Goal: Obtain resource: Download file/media

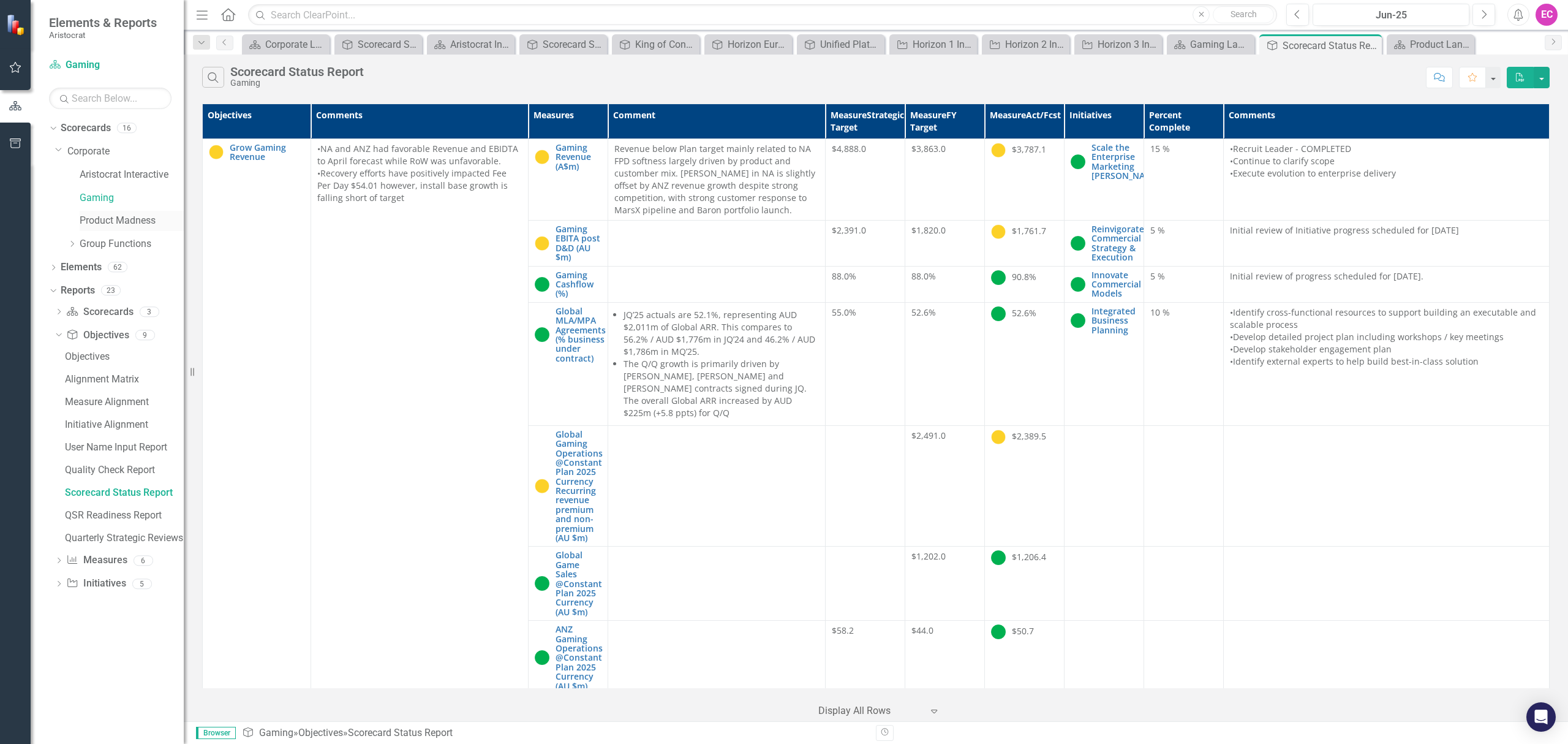
click at [113, 220] on link "Product Madness" at bounding box center [131, 221] width 104 height 14
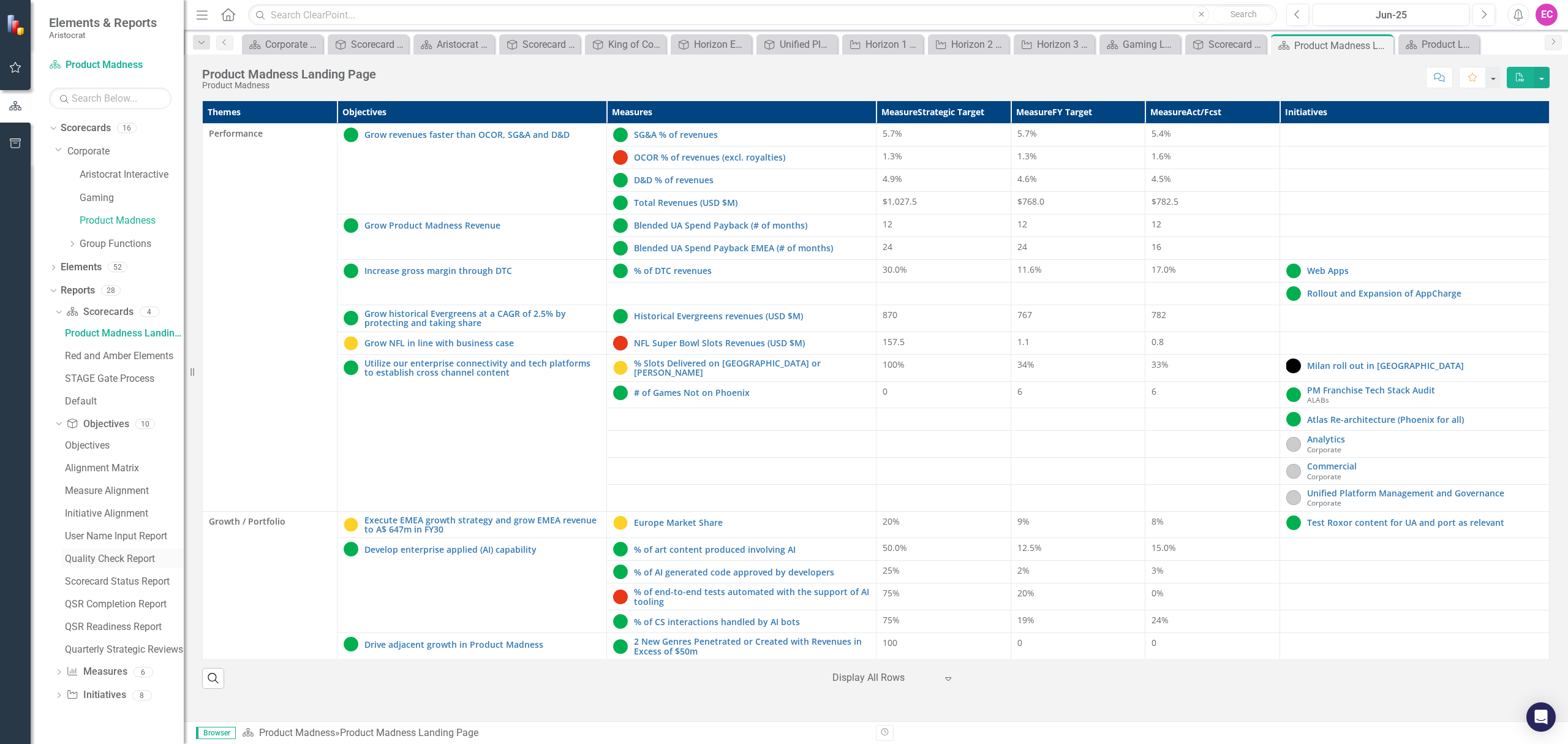
click at [123, 556] on div "Quality Check Report" at bounding box center [125, 559] width 119 height 11
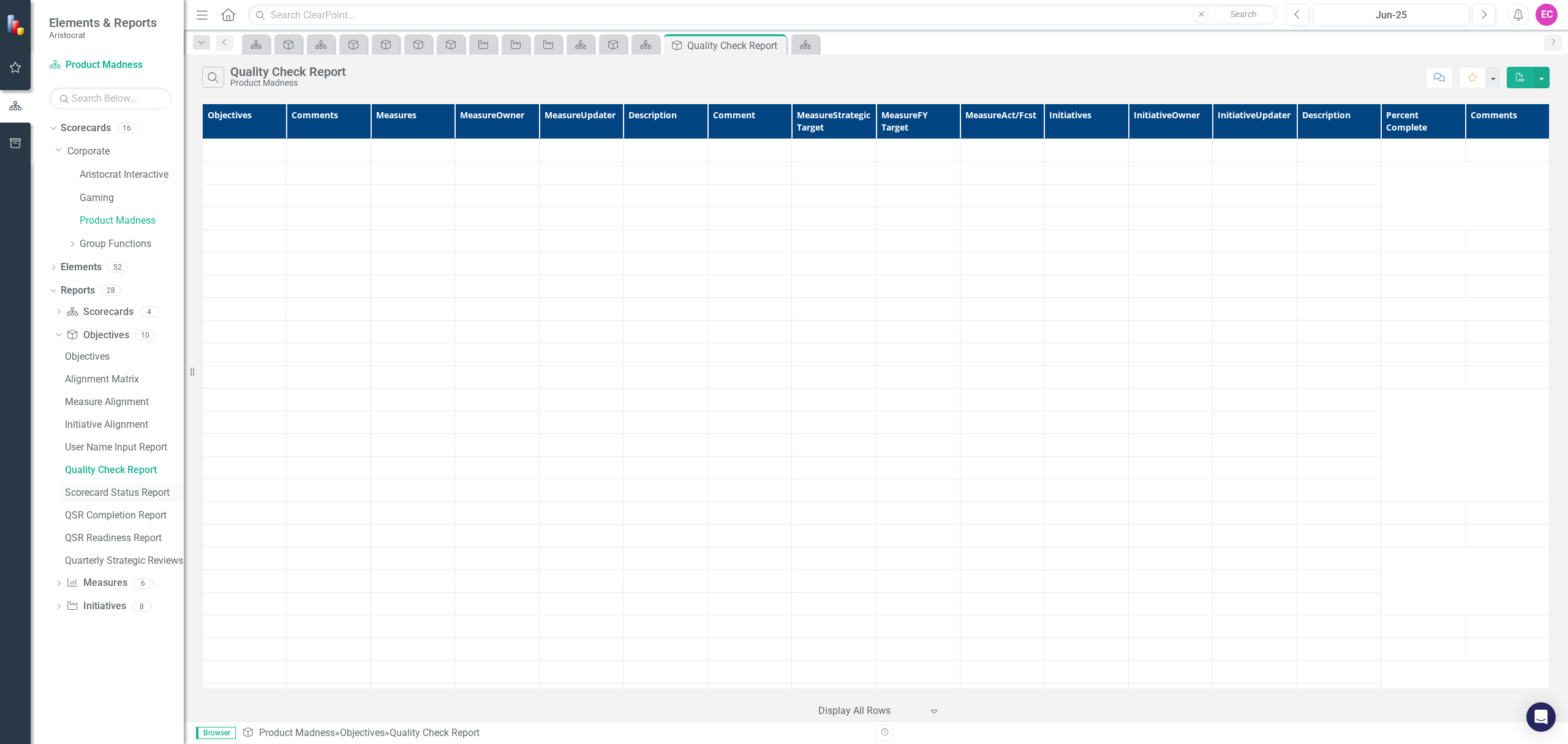
click at [107, 493] on div "Scorecard Status Report" at bounding box center [125, 492] width 119 height 11
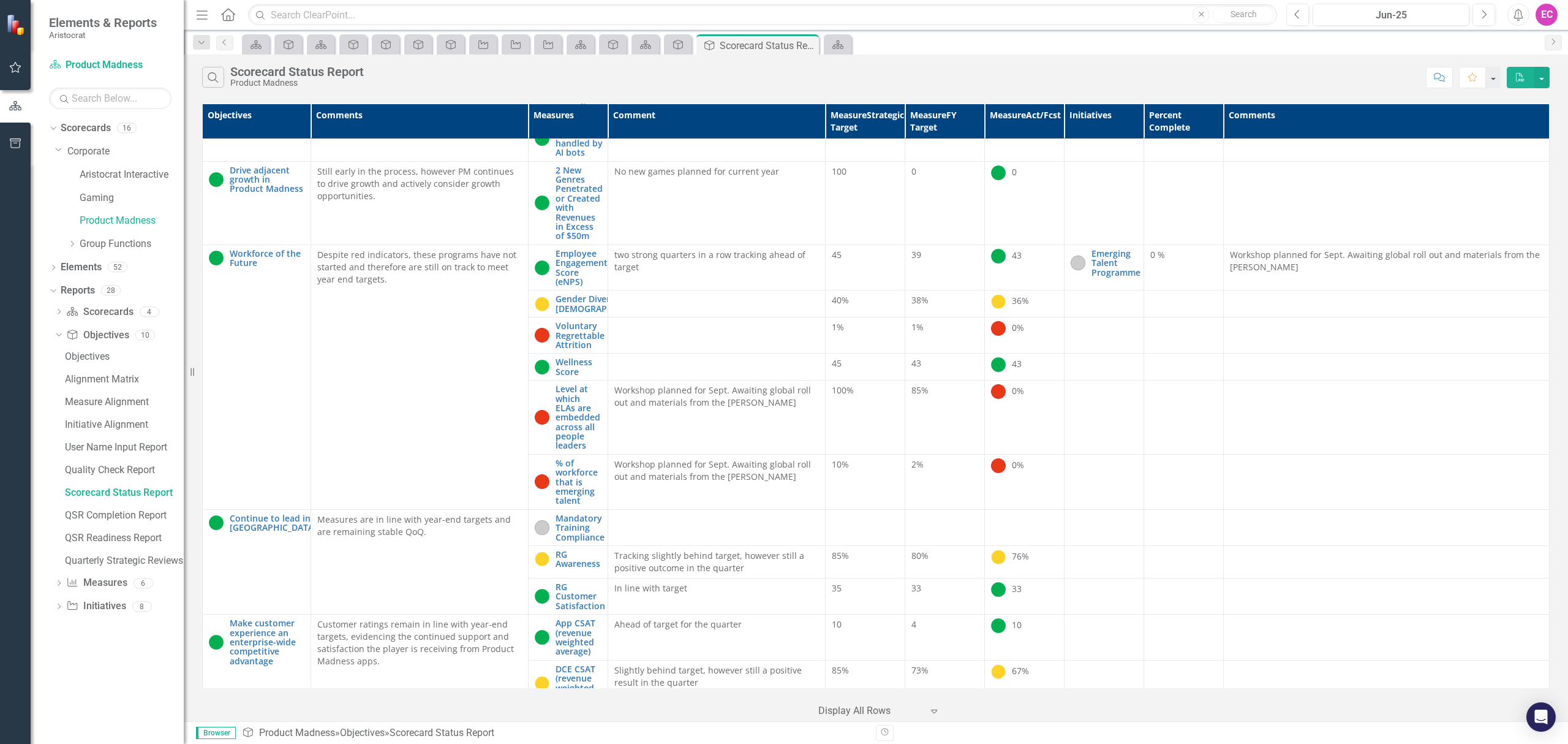
scroll to position [1504, 0]
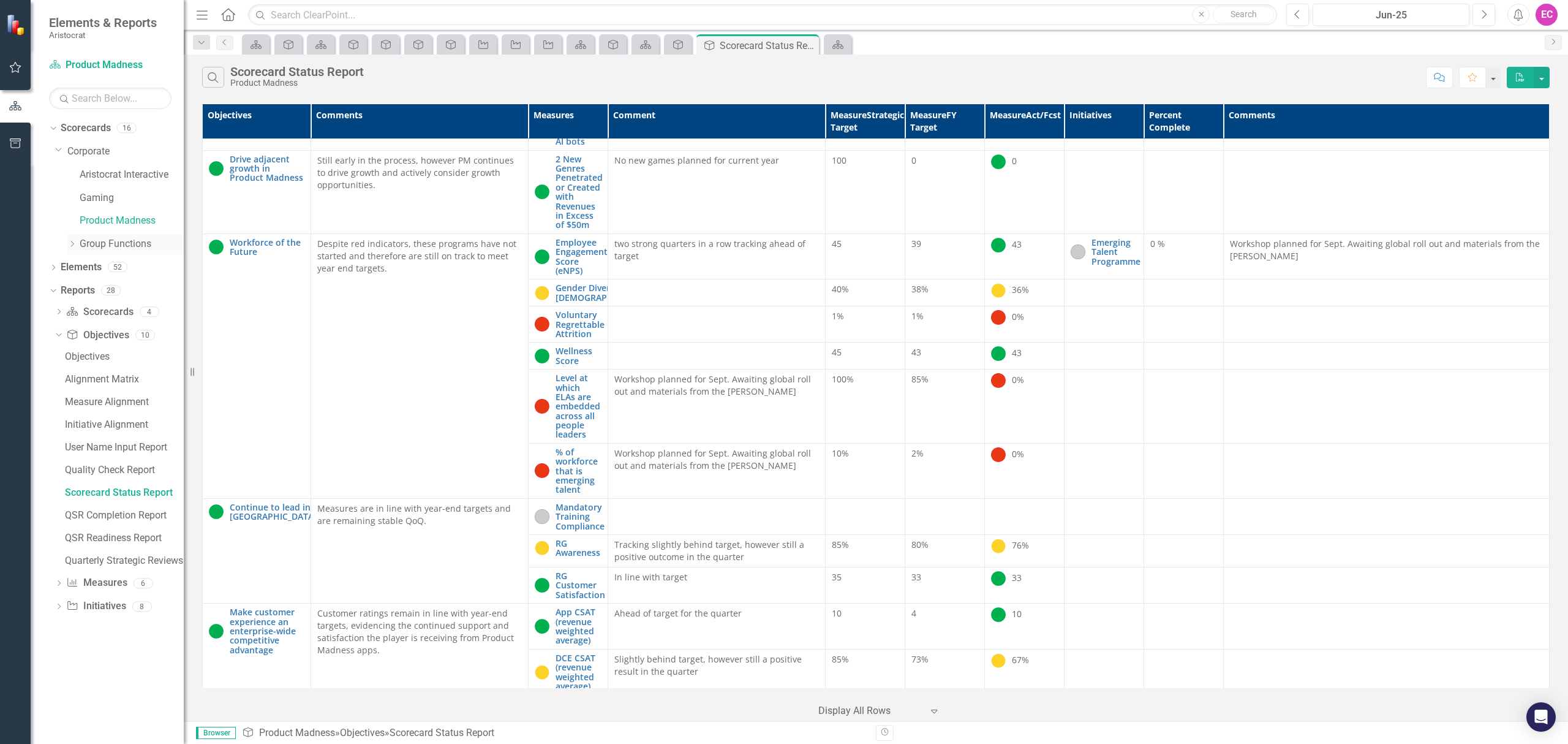
click at [77, 245] on div "Dropdown" at bounding box center [73, 244] width 12 height 10
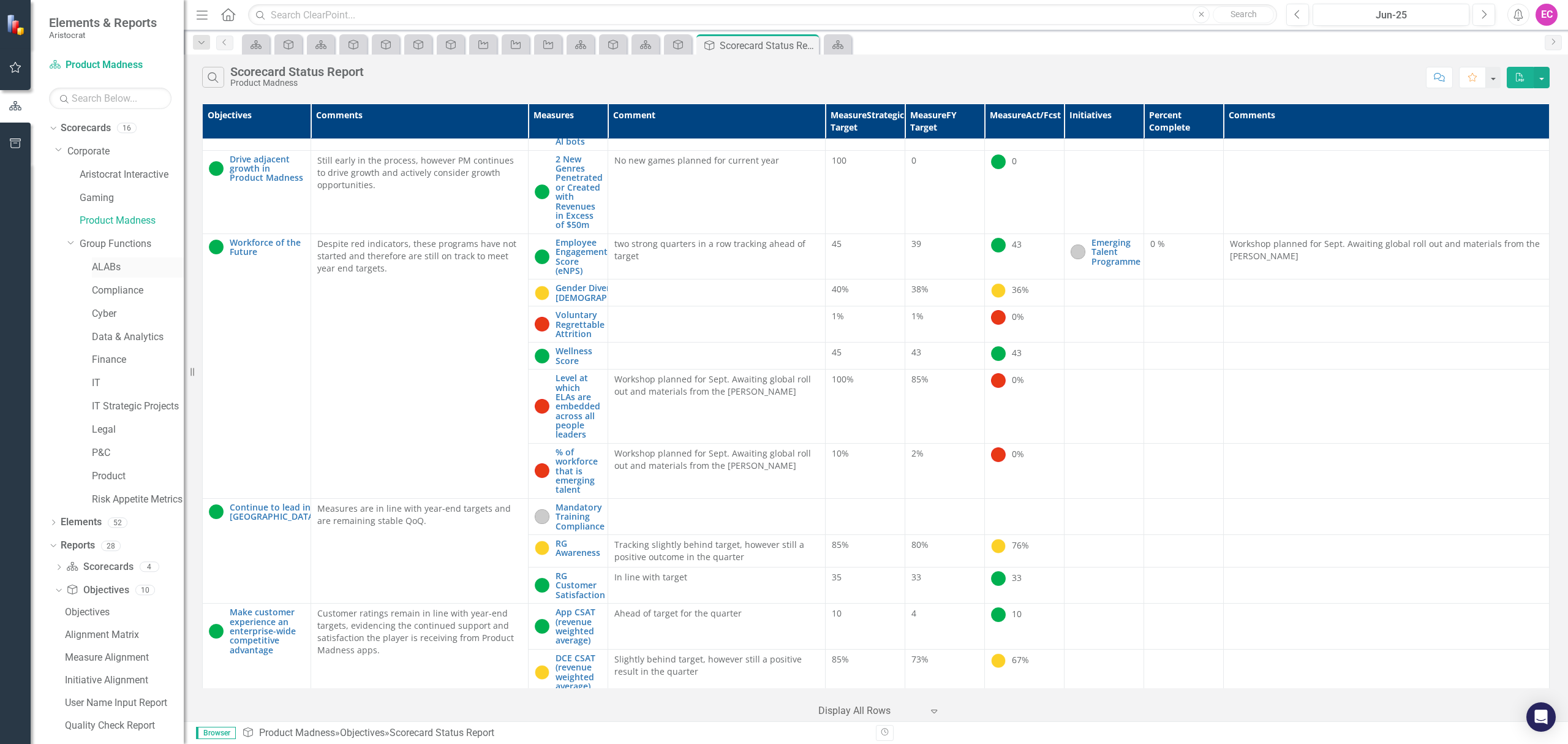
click at [113, 262] on link "ALABs" at bounding box center [138, 267] width 92 height 14
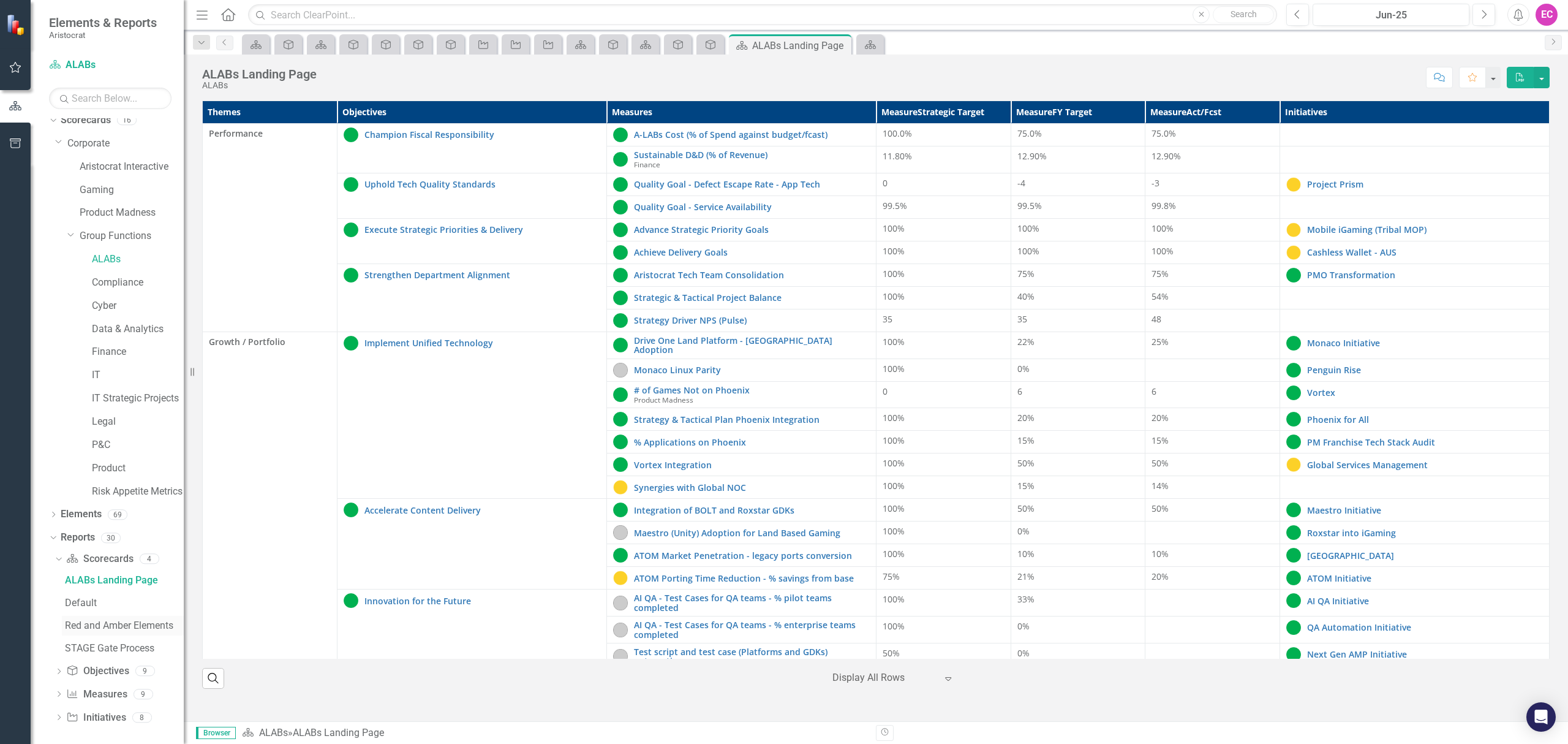
scroll to position [13, 0]
click at [57, 663] on div "Dropdown" at bounding box center [58, 667] width 8 height 10
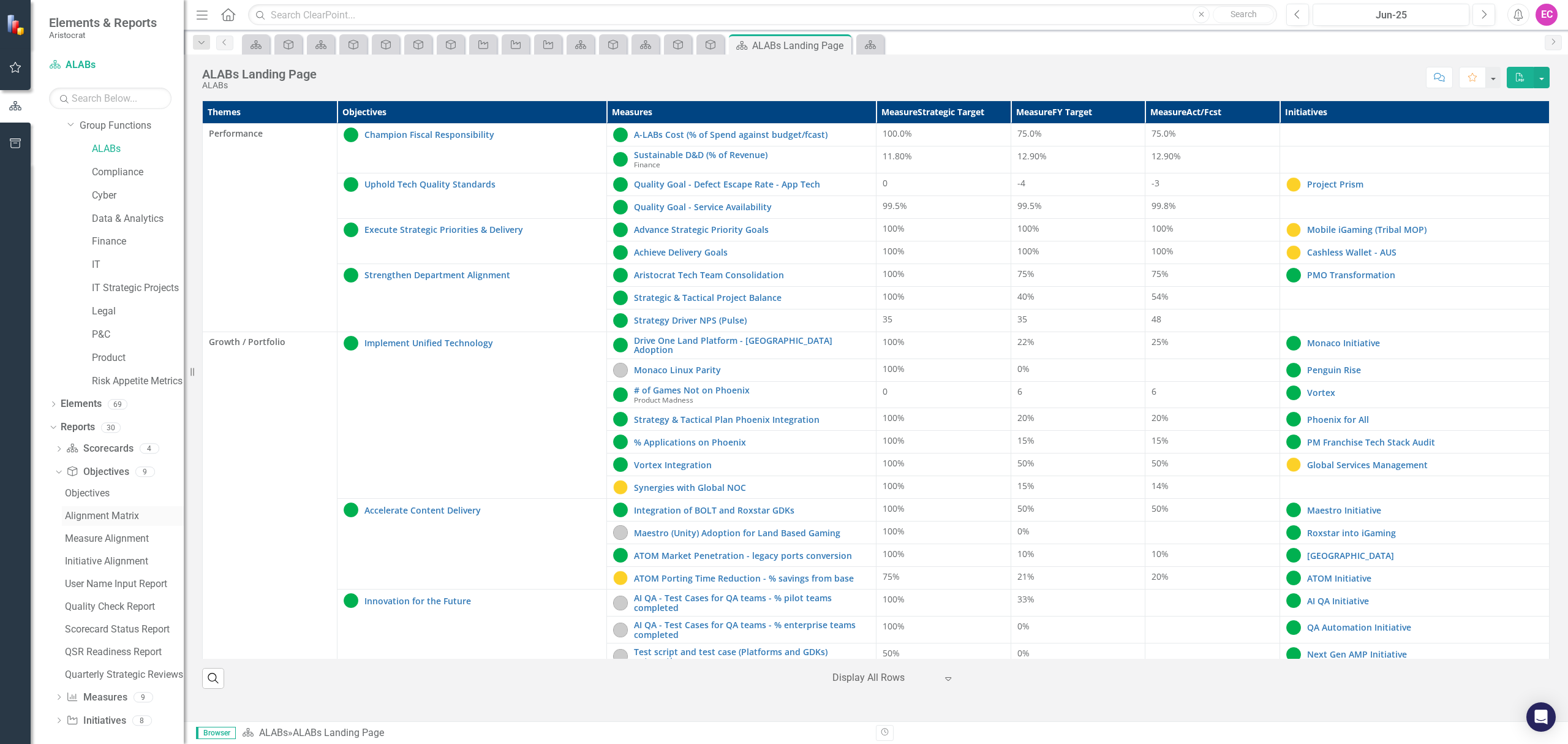
scroll to position [126, 0]
click at [120, 623] on div "Scorecard Status Report" at bounding box center [125, 621] width 119 height 11
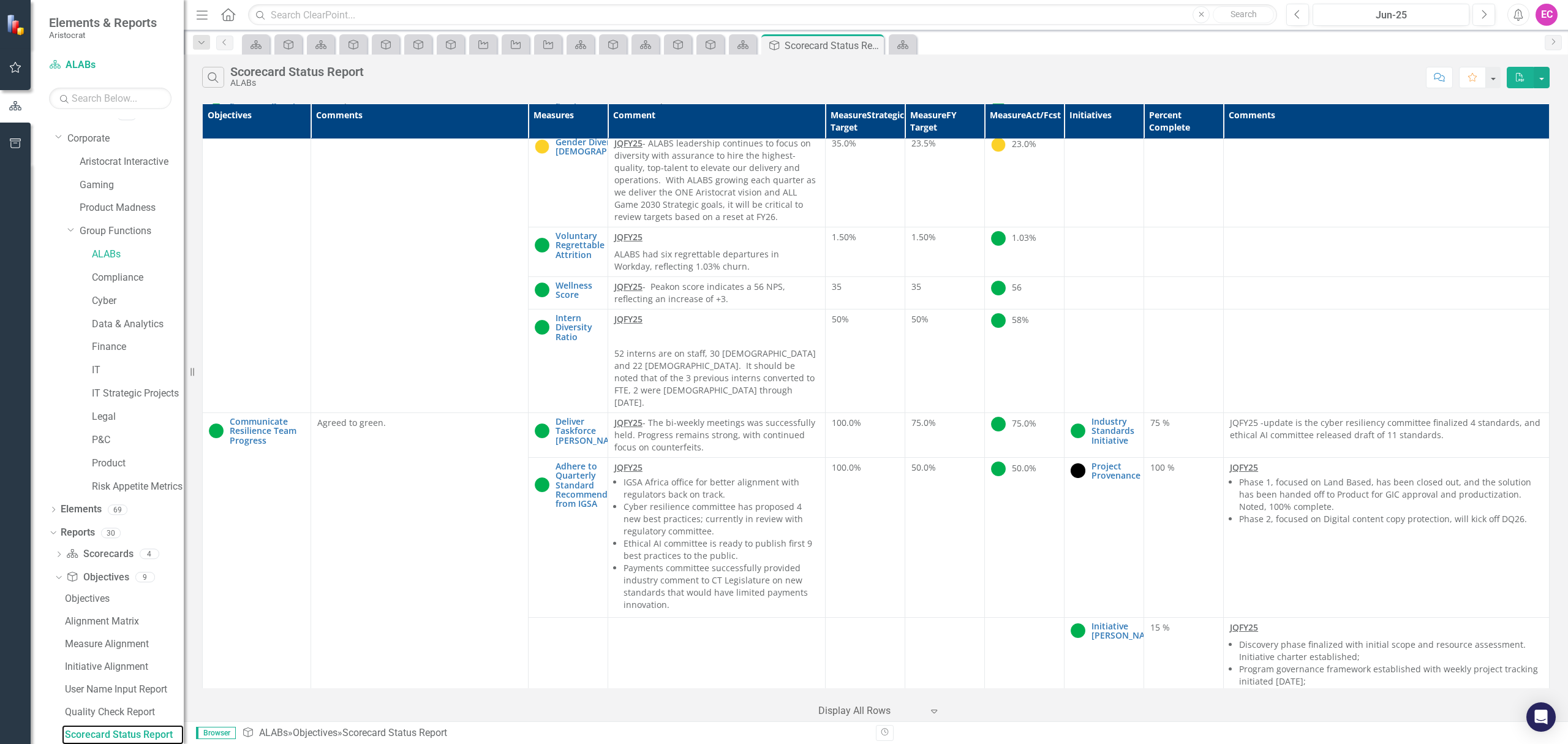
scroll to position [5742, 0]
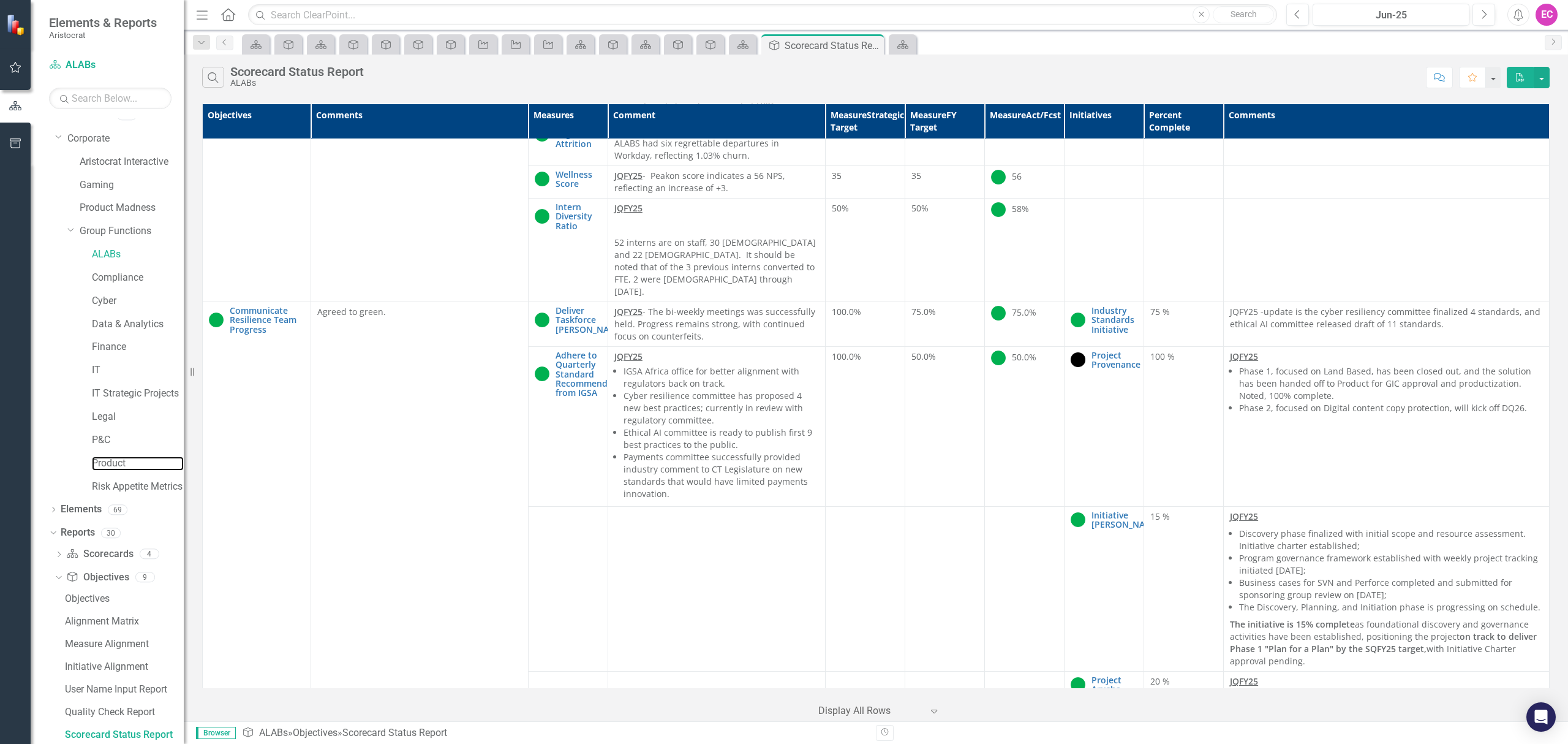
drag, startPoint x: 121, startPoint y: 459, endPoint x: 593, endPoint y: 403, distance: 475.3
click at [121, 459] on link "Product" at bounding box center [138, 464] width 92 height 14
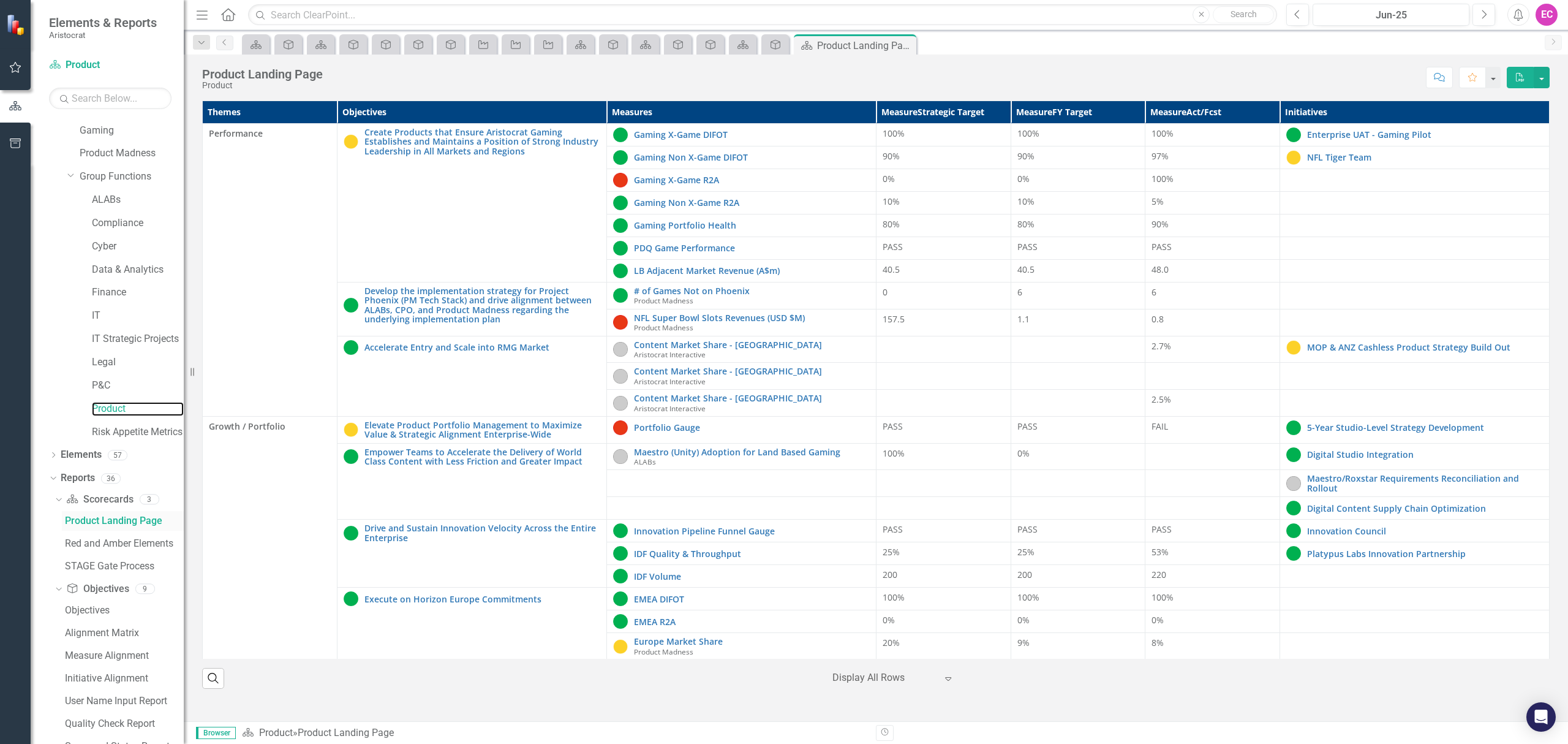
scroll to position [192, 0]
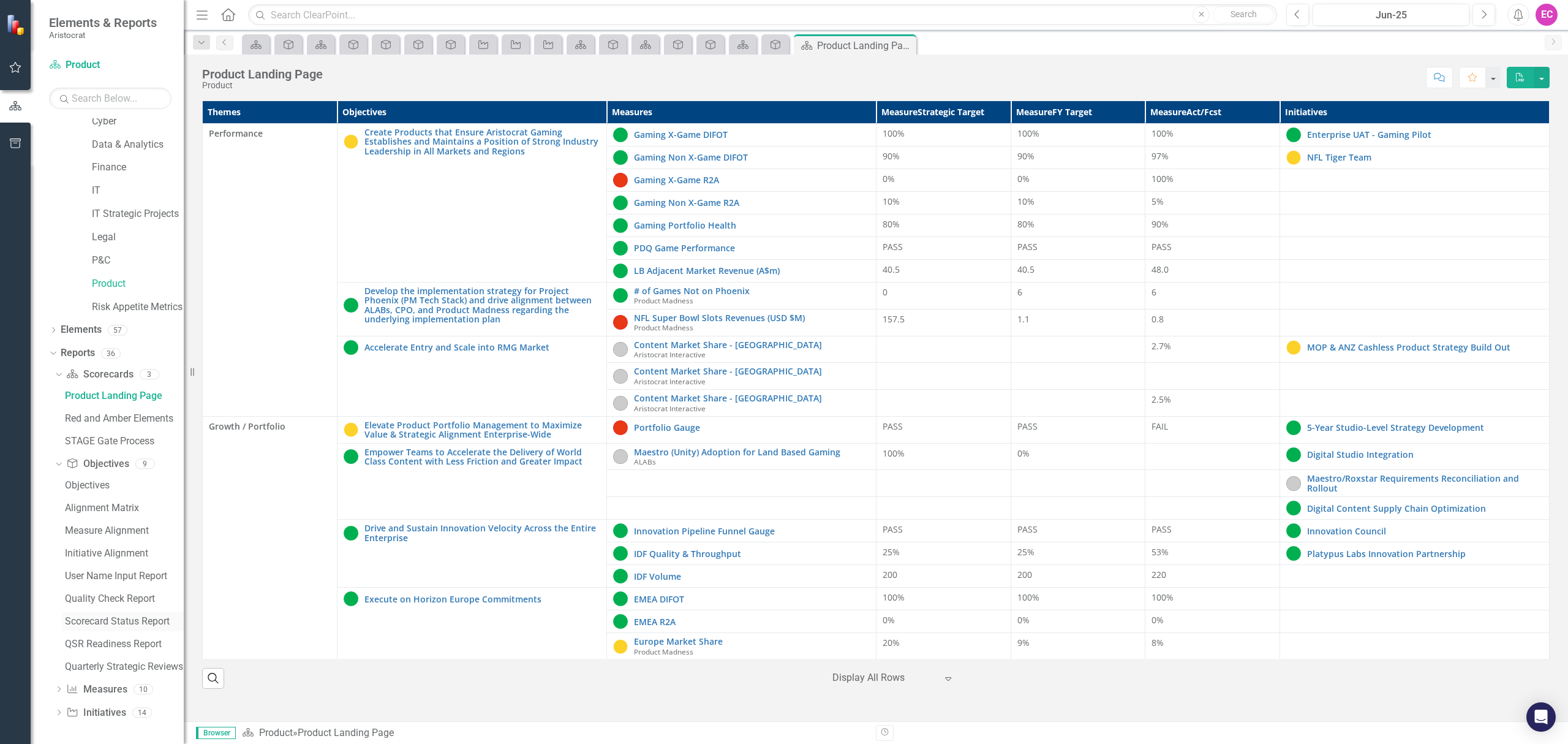
click at [109, 621] on div "Scorecard Status Report" at bounding box center [125, 621] width 119 height 11
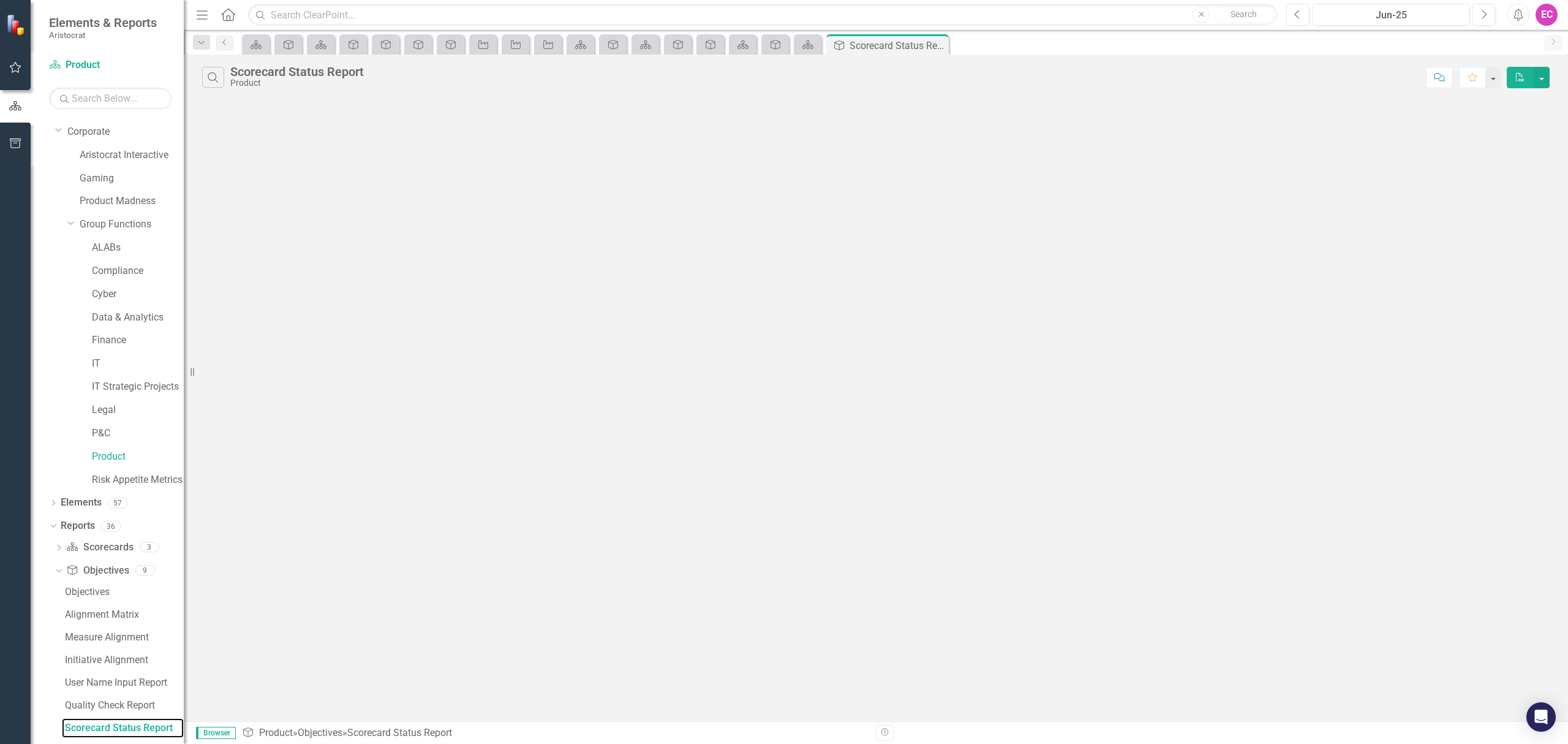
scroll to position [13, 0]
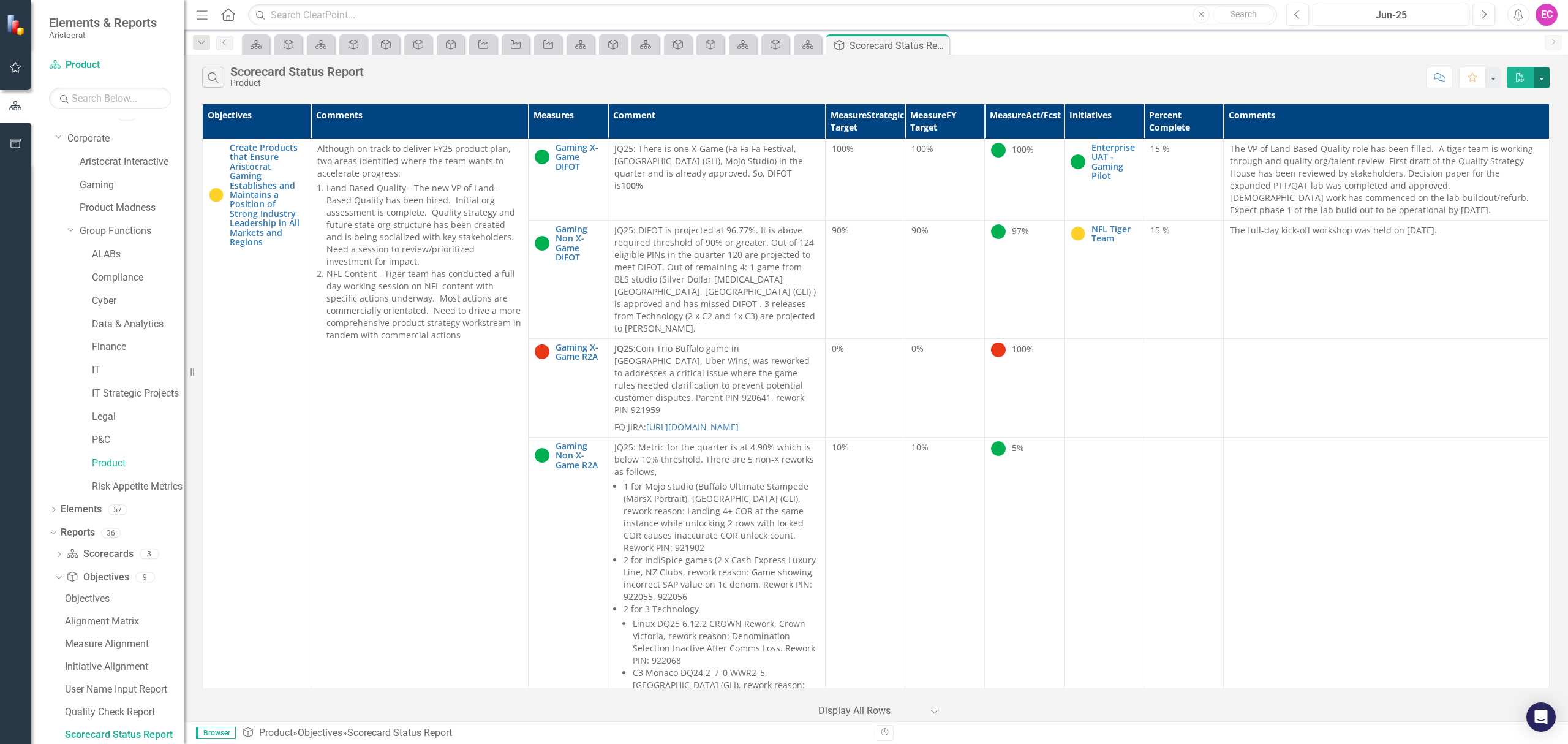
click at [1543, 76] on button "button" at bounding box center [1542, 77] width 16 height 21
click at [1516, 103] on link "PDF Export to PDF" at bounding box center [1501, 100] width 97 height 23
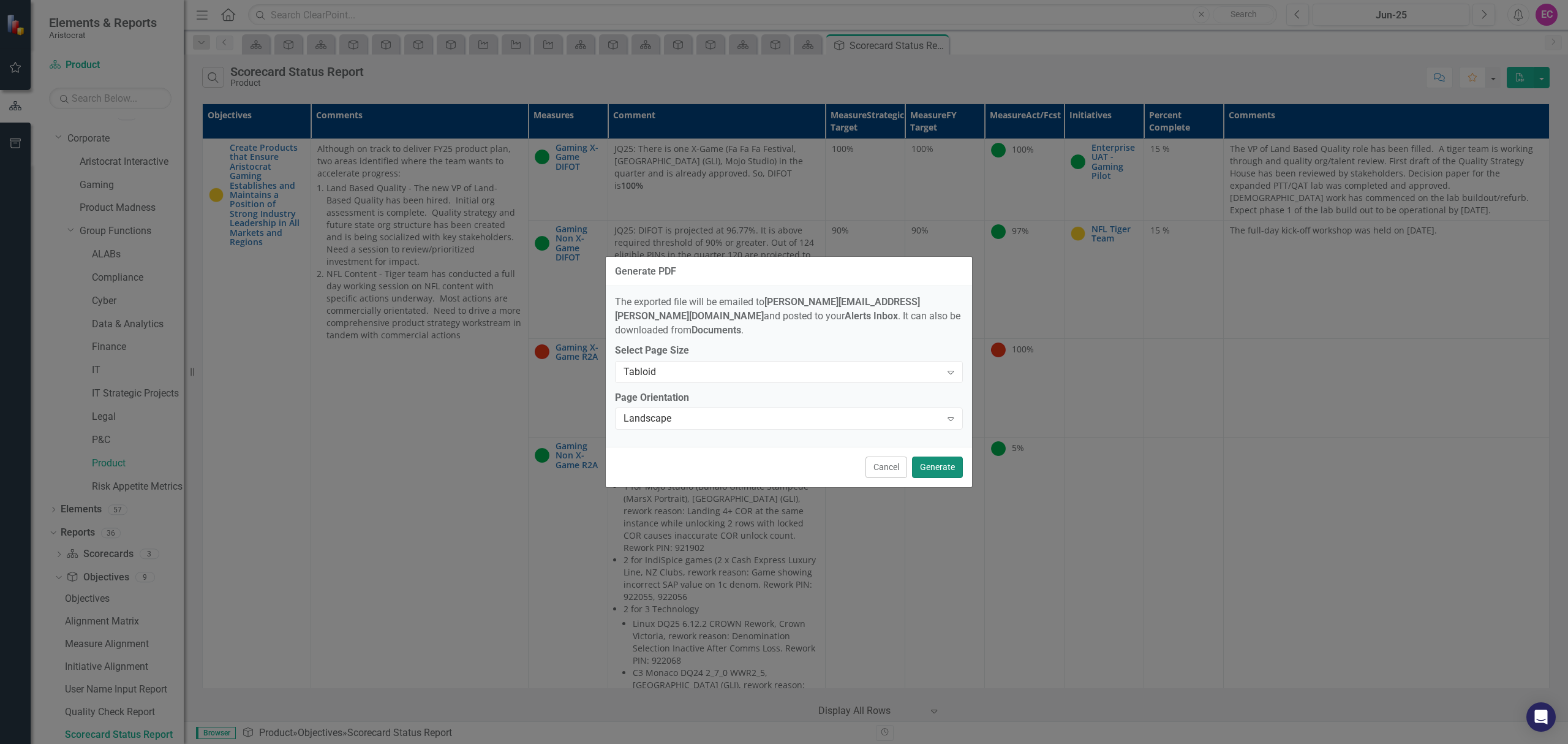
click at [934, 457] on button "Generate" at bounding box center [937, 467] width 51 height 21
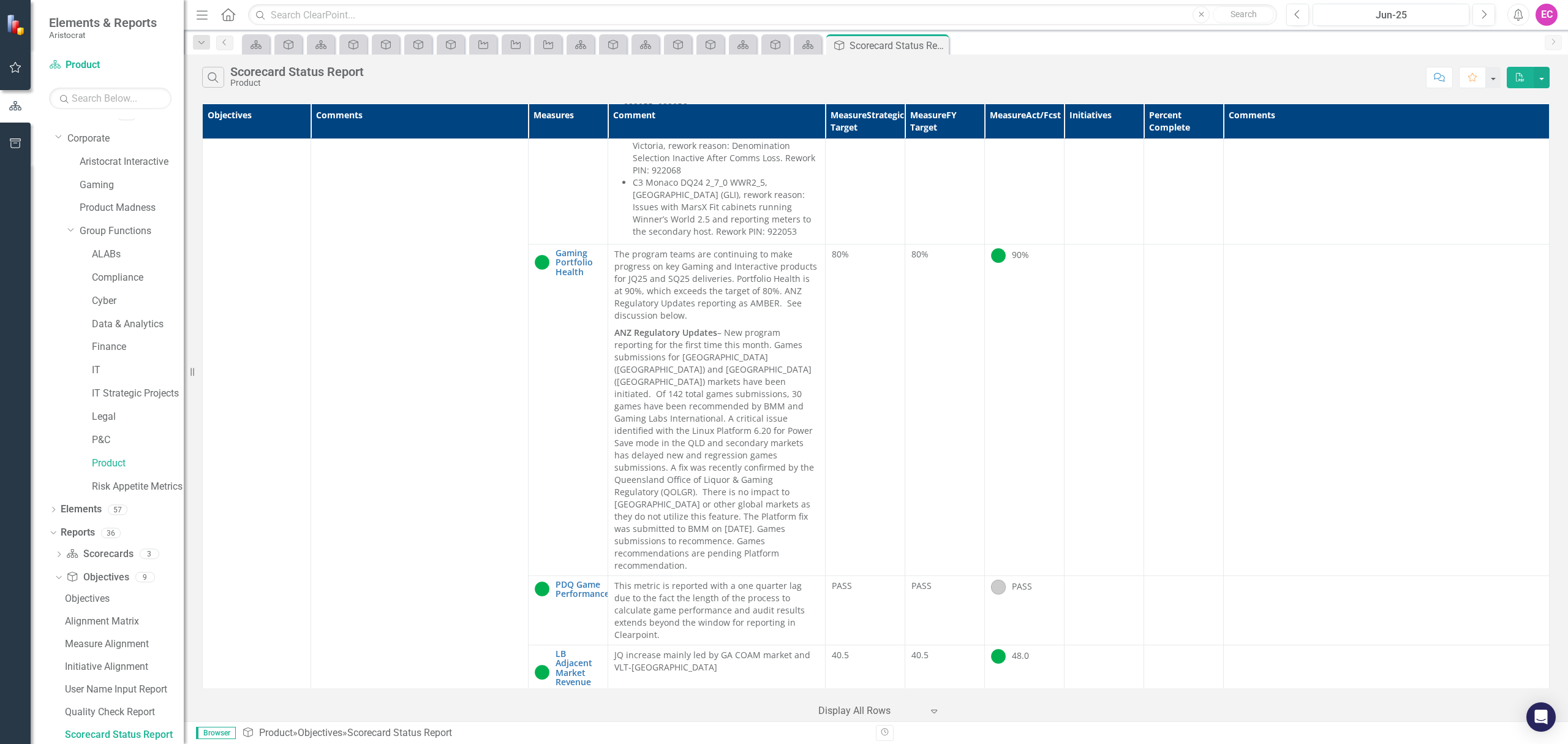
scroll to position [816, 0]
